Goal: Find specific page/section: Find specific page/section

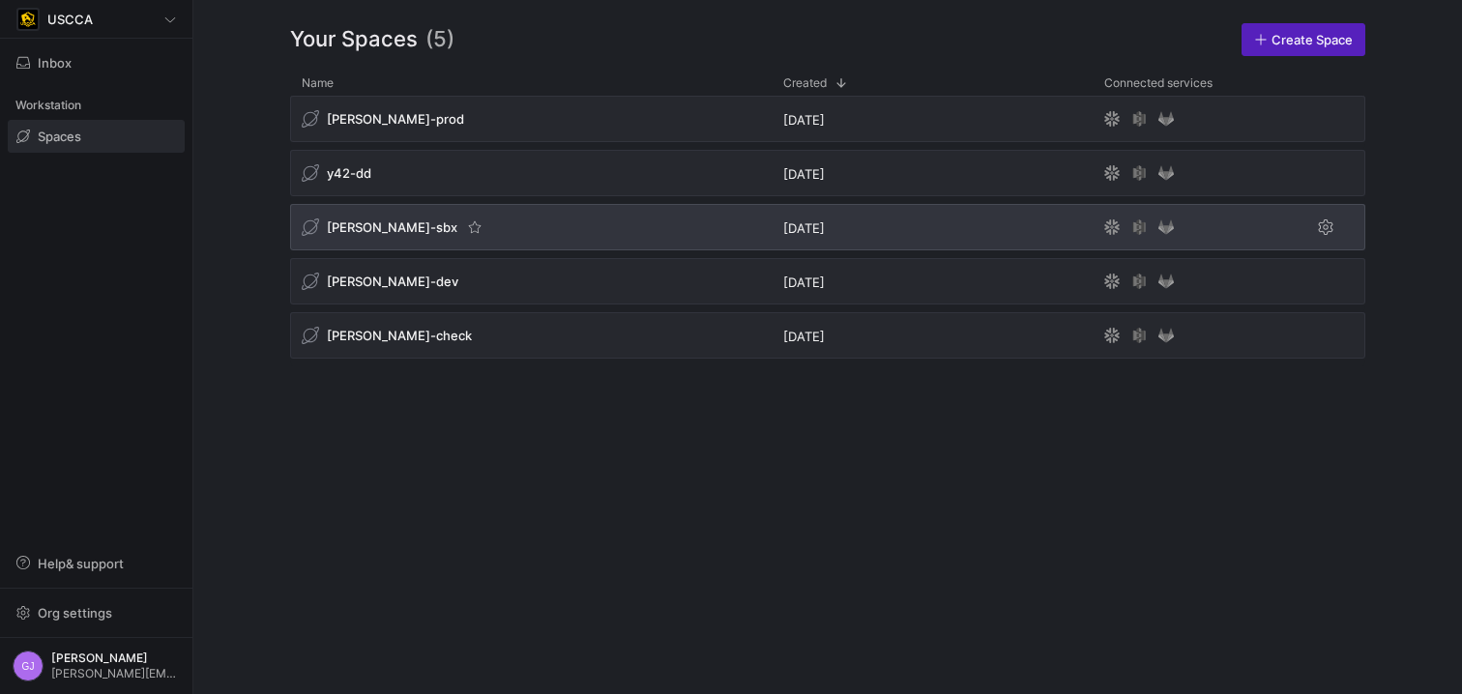
click at [361, 226] on span "[PERSON_NAME]-sbx" at bounding box center [392, 226] width 131 height 15
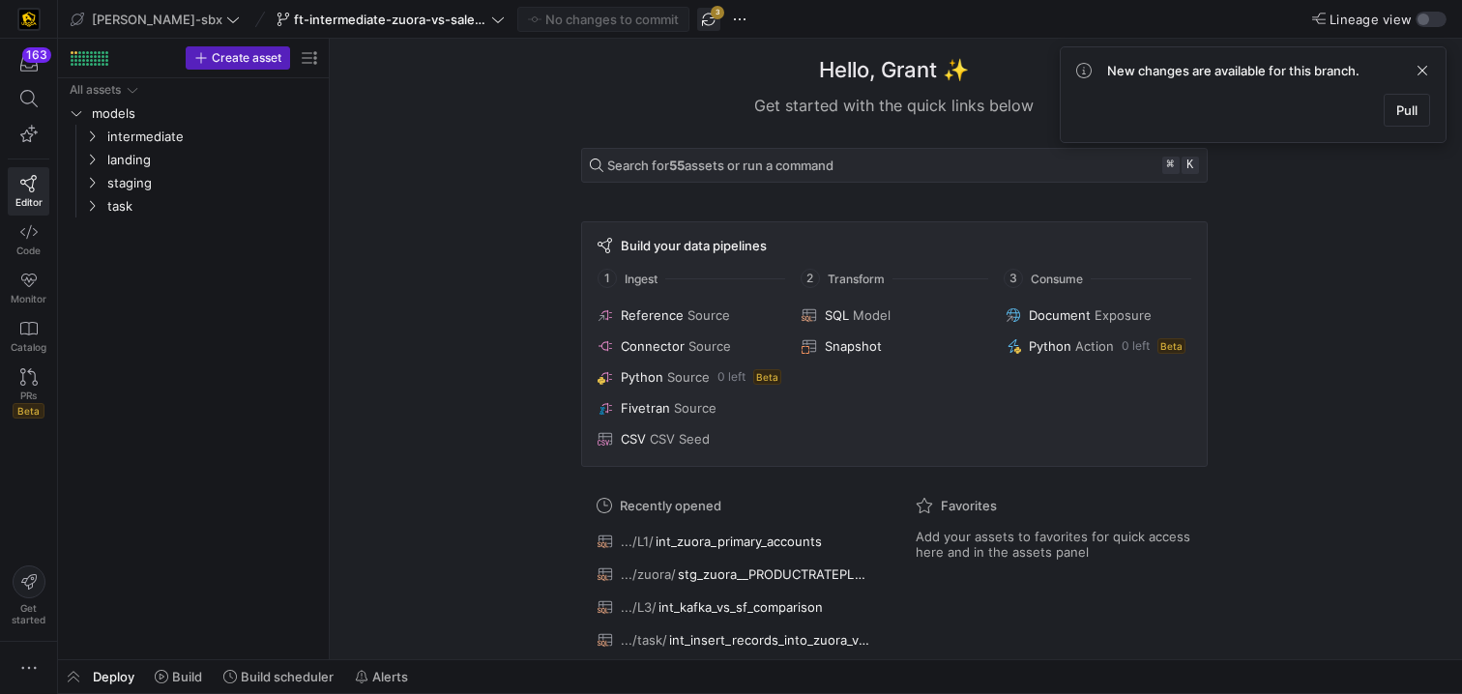
click at [697, 13] on span "button" at bounding box center [708, 19] width 23 height 23
click at [194, 135] on span "intermediate" at bounding box center [189, 137] width 164 height 22
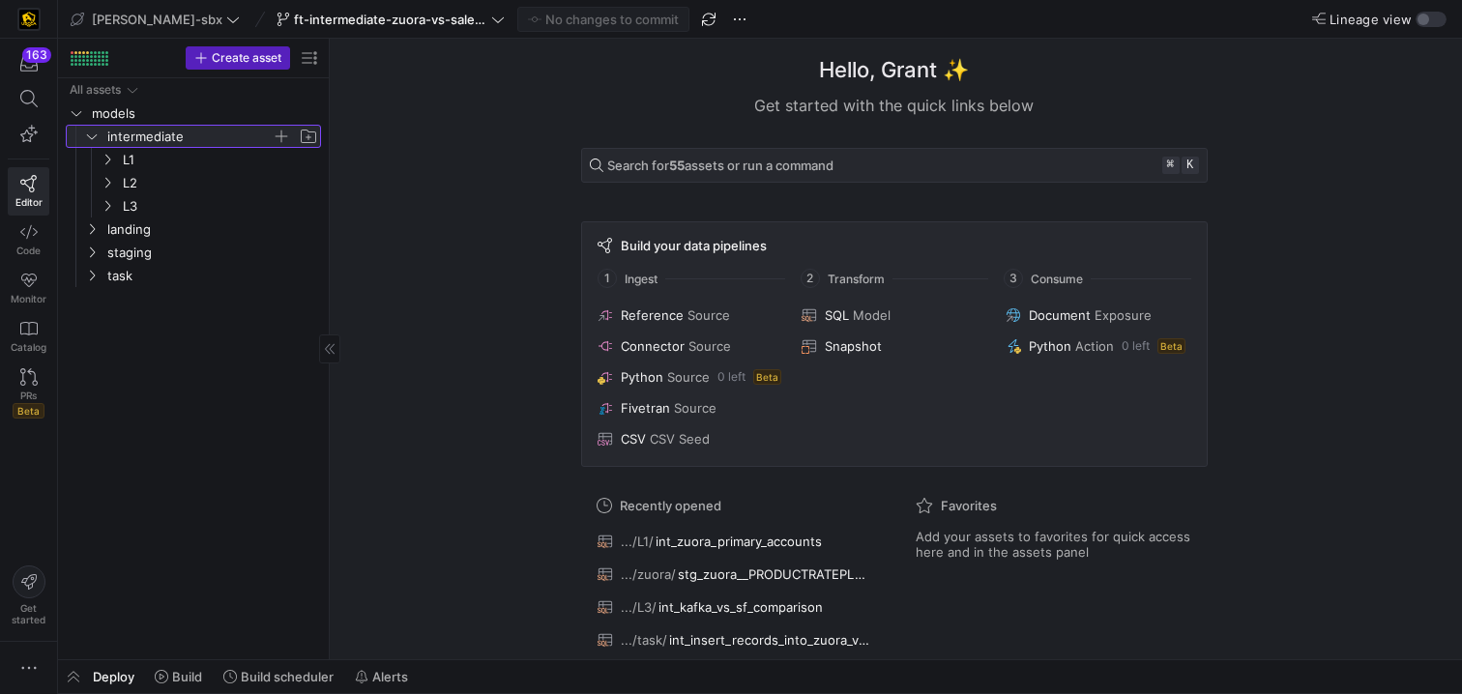
click at [198, 135] on span "intermediate" at bounding box center [189, 137] width 164 height 22
click at [180, 136] on span "intermediate" at bounding box center [189, 137] width 164 height 22
click at [256, 397] on div "All assets models intermediate landing staging task L1 L2 L3" at bounding box center [193, 364] width 255 height 573
